Goal: Task Accomplishment & Management: Complete application form

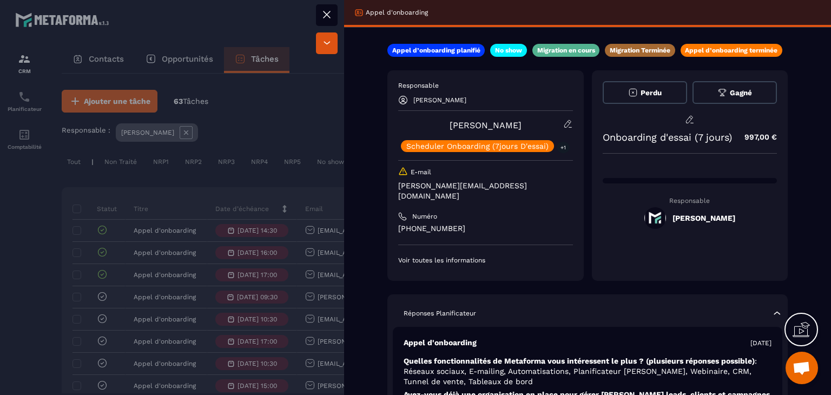
scroll to position [108, 0]
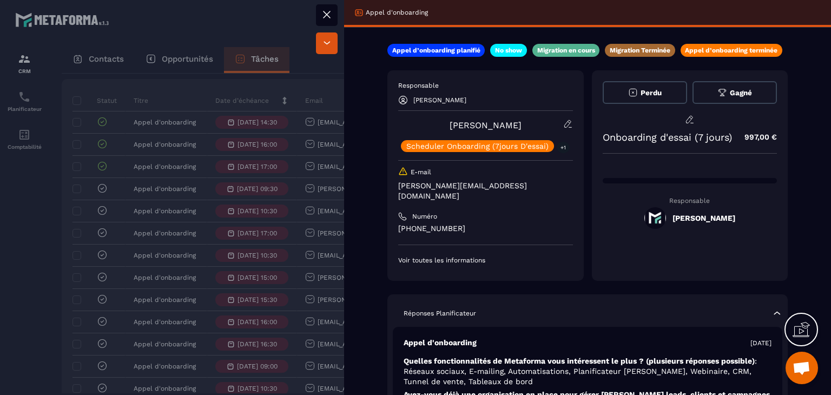
drag, startPoint x: 431, startPoint y: 129, endPoint x: 538, endPoint y: 119, distance: 107.6
click at [538, 119] on div "[PERSON_NAME] Scheduler Onboarding (7jours D'essai) +1" at bounding box center [485, 135] width 175 height 33
copy link "[PERSON_NAME]"
click at [312, 19] on div at bounding box center [415, 197] width 831 height 395
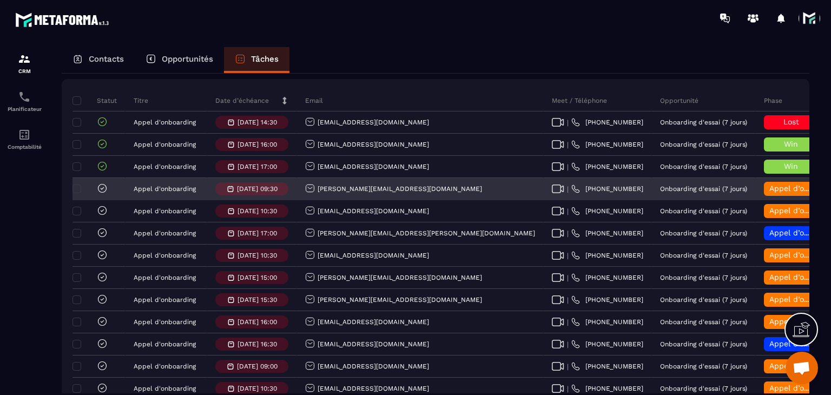
click at [770, 193] on span "Appel d’onboarding terminée" at bounding box center [824, 188] width 108 height 9
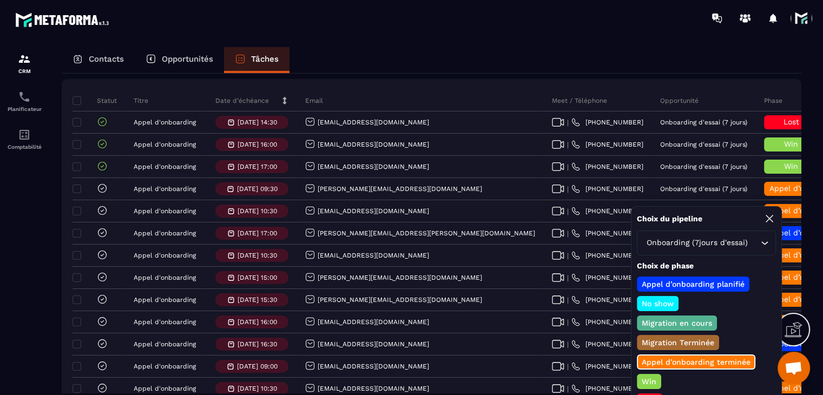
click at [637, 376] on div "Win" at bounding box center [649, 381] width 24 height 15
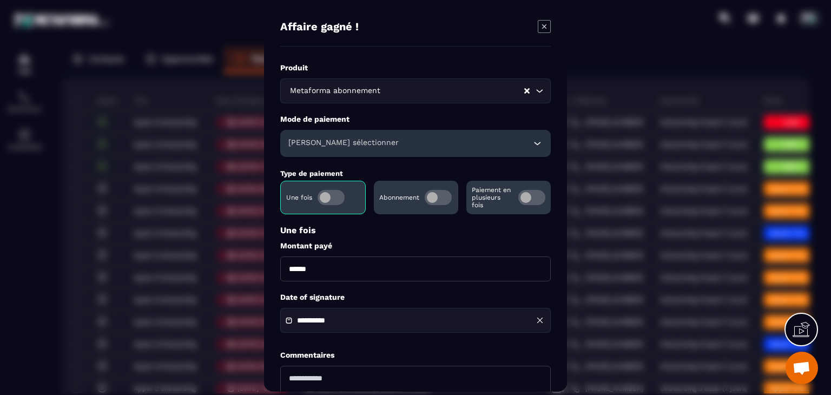
click at [437, 198] on span "Modal window" at bounding box center [438, 197] width 27 height 15
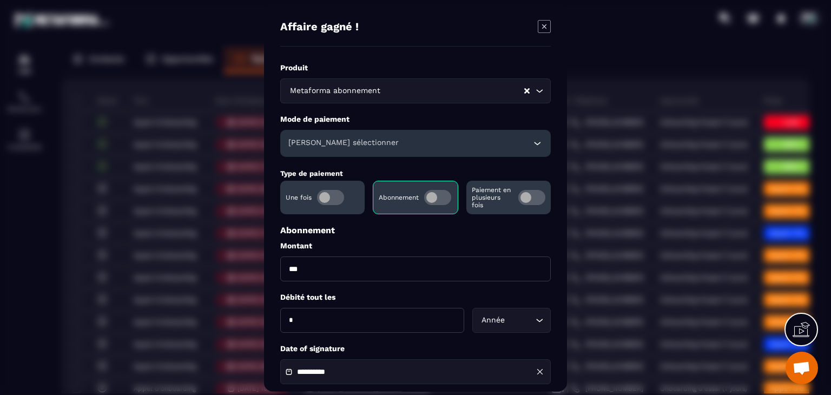
click at [302, 146] on h6 "[PERSON_NAME] sélectionner" at bounding box center [344, 143] width 110 height 11
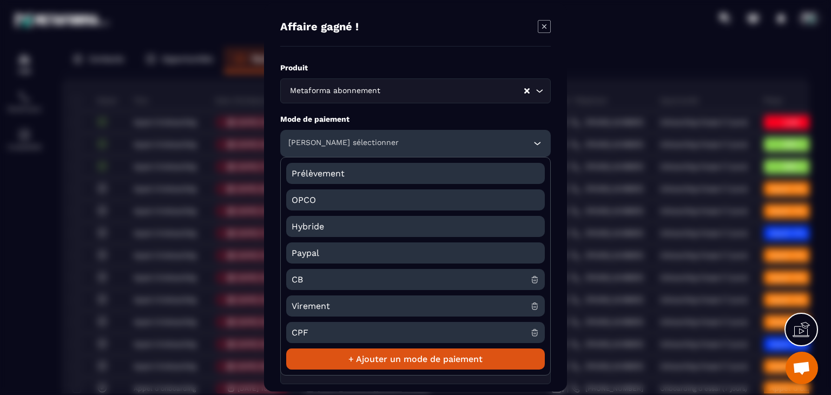
click at [310, 283] on span "CB" at bounding box center [411, 279] width 239 height 21
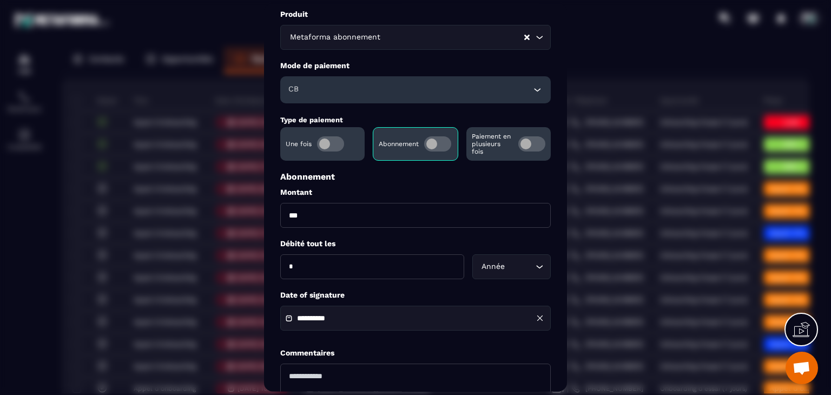
scroll to position [108, 0]
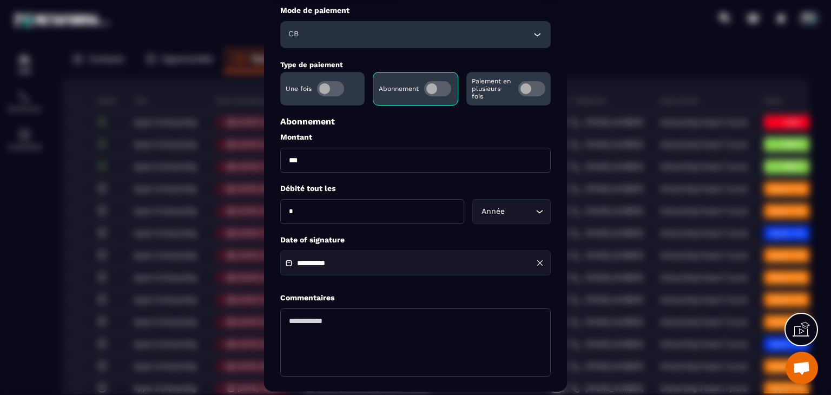
click at [319, 266] on input "**********" at bounding box center [335, 264] width 76 height 8
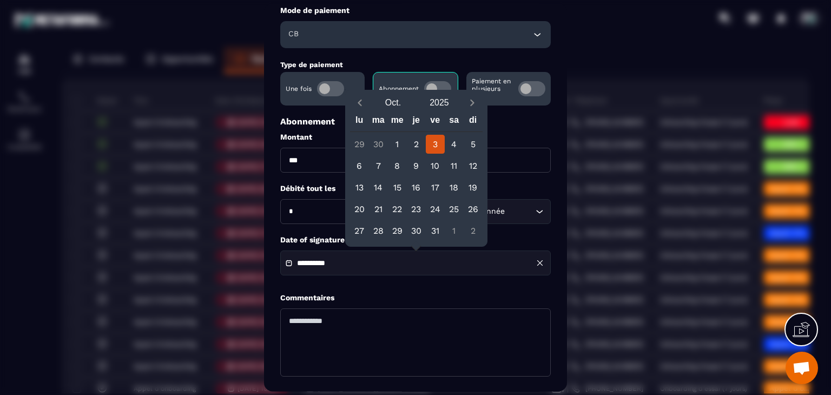
click at [365, 107] on button "Previous month" at bounding box center [360, 103] width 20 height 15
click at [394, 149] on div "3" at bounding box center [397, 144] width 19 height 19
type input "**********"
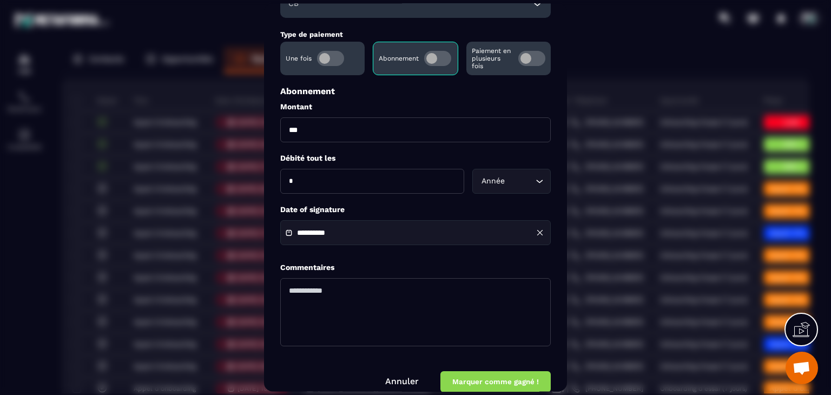
scroll to position [156, 0]
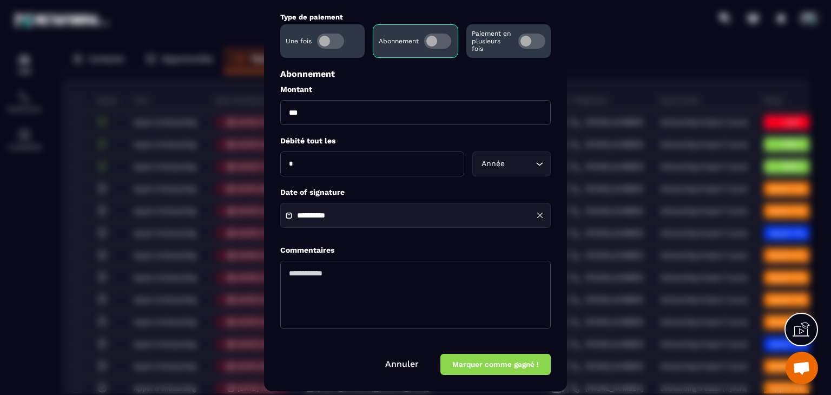
click at [507, 362] on button "Marquer comme gagné !" at bounding box center [496, 365] width 110 height 21
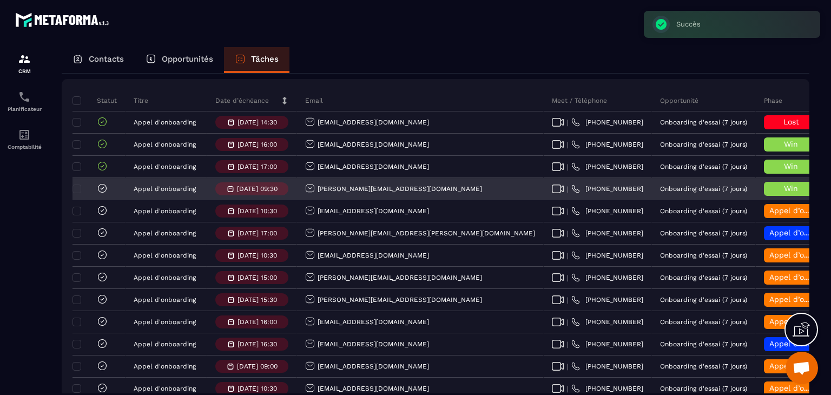
click at [104, 194] on icon at bounding box center [102, 188] width 11 height 11
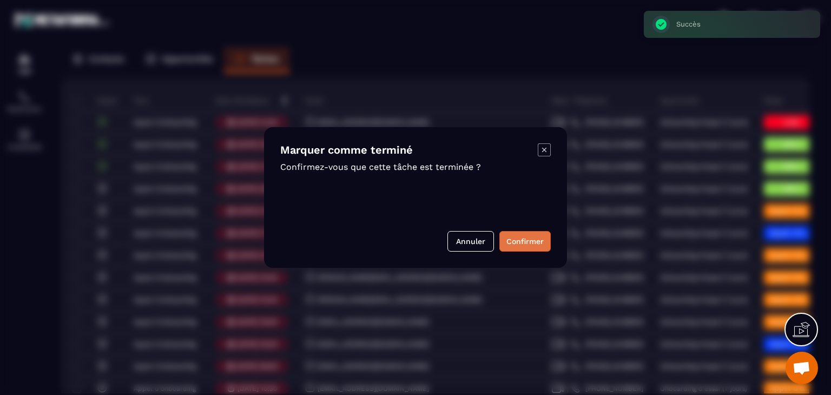
click at [531, 238] on button "Confirmer" at bounding box center [525, 241] width 51 height 21
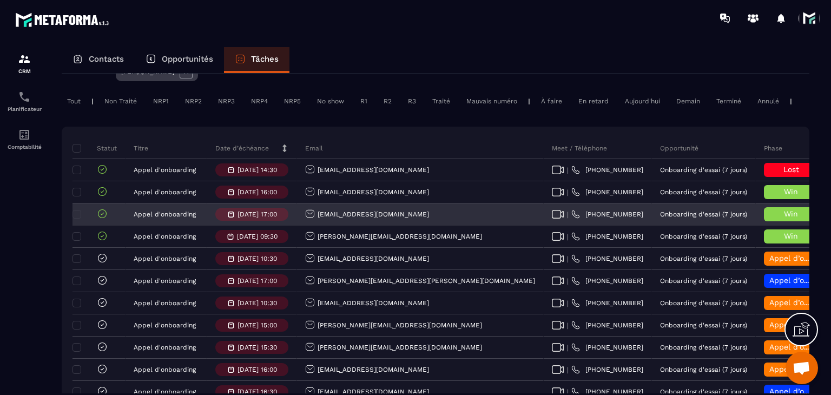
scroll to position [0, 0]
